Goal: Complete application form

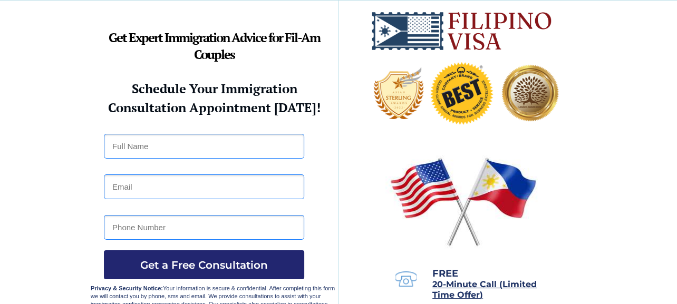
click at [154, 141] on input "text" at bounding box center [204, 146] width 200 height 25
type input "Donald Lebo"
type input "sal@thekzcvo.org"
type input "7174557086"
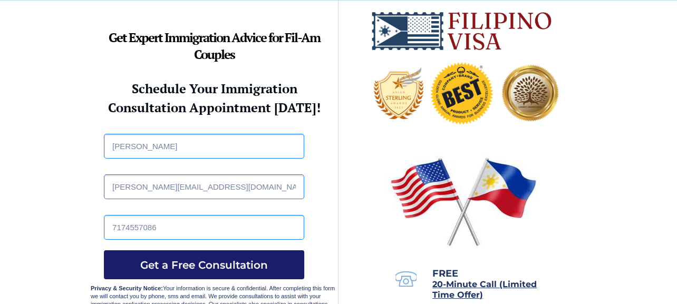
click at [249, 259] on span "Get a Free Consultation" at bounding box center [204, 265] width 200 height 13
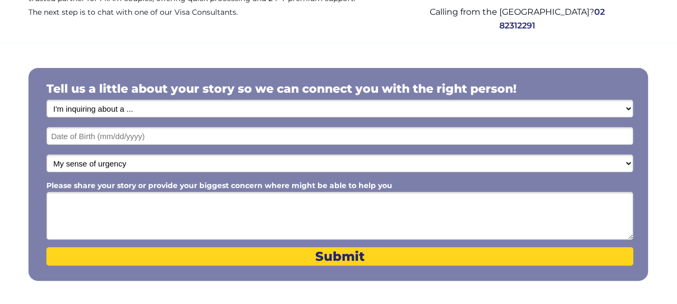
scroll to position [161, 0]
